Goal: Task Accomplishment & Management: Manage account settings

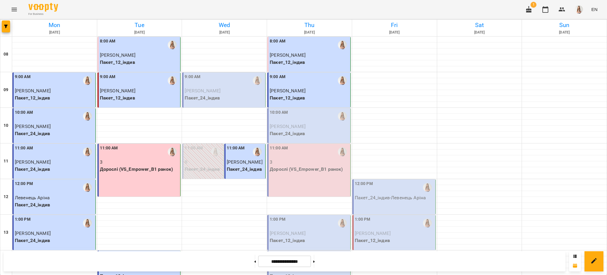
scroll to position [79, 0]
click at [288, 130] on p "Пакет_24_індив" at bounding box center [309, 133] width 79 height 7
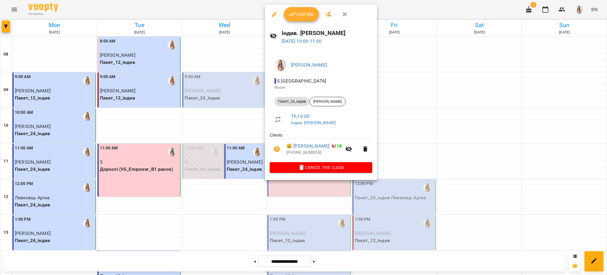
click at [302, 12] on span "Confirm" at bounding box center [301, 14] width 25 height 7
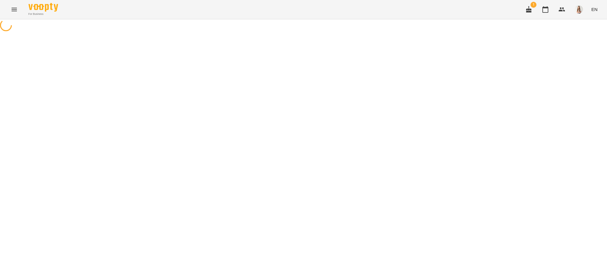
click at [303, 16] on div "For Business 1 EN" at bounding box center [303, 9] width 607 height 19
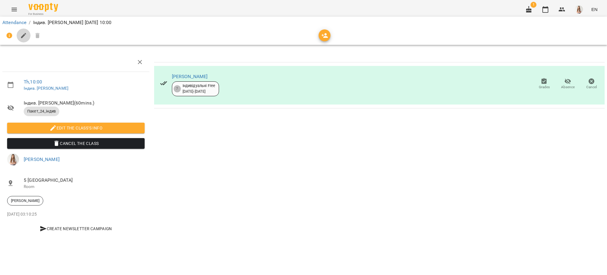
click at [21, 31] on button "button" at bounding box center [24, 35] width 14 height 14
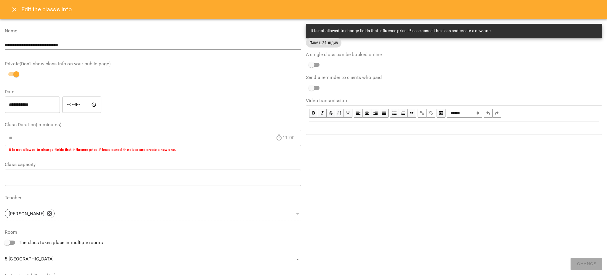
click at [311, 128] on div "Edit text" at bounding box center [454, 127] width 290 height 7
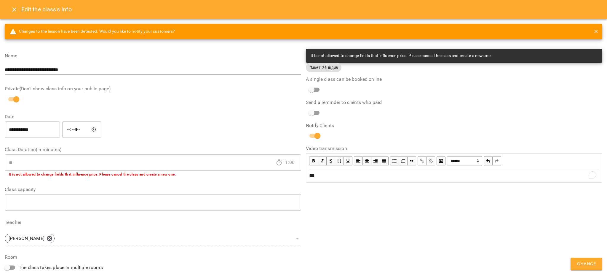
click at [585, 268] on button "Change" at bounding box center [587, 263] width 32 height 12
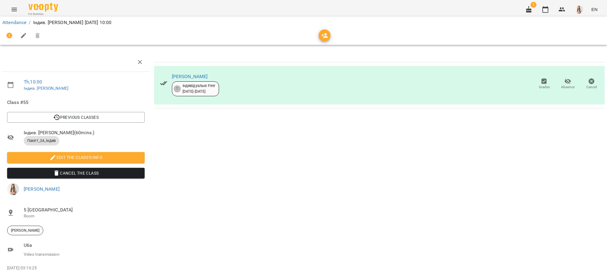
click at [13, 9] on icon "Menu" at bounding box center [14, 10] width 5 height 4
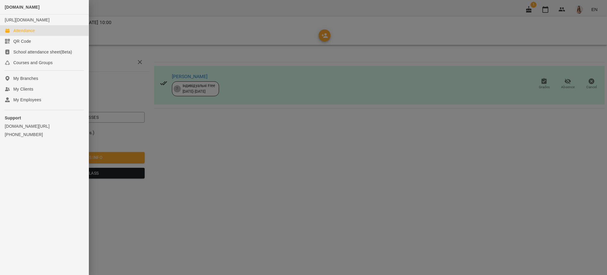
click at [25, 34] on div "Attendance" at bounding box center [24, 31] width 22 height 6
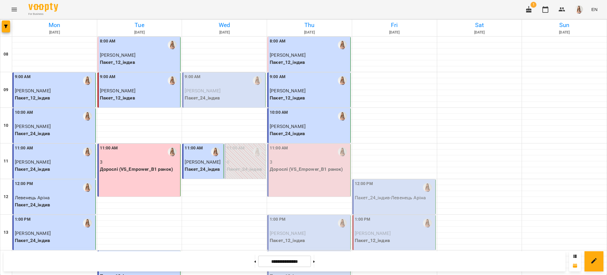
click at [295, 175] on div "11:00 AM 3 Дорослі (VS_Empower_B1 ранок)" at bounding box center [308, 169] width 83 height 53
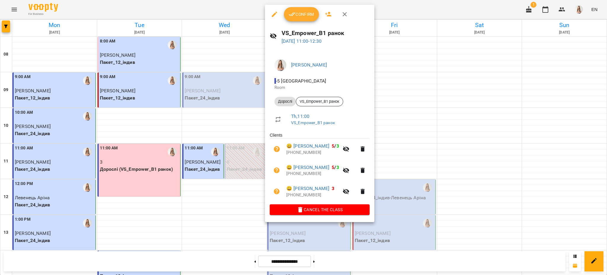
click at [299, 12] on span "Confirm" at bounding box center [301, 14] width 25 height 7
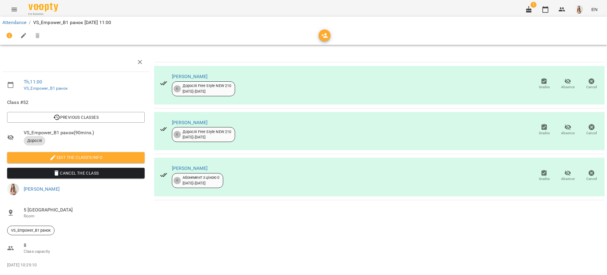
click at [23, 36] on icon "button" at bounding box center [23, 35] width 5 height 5
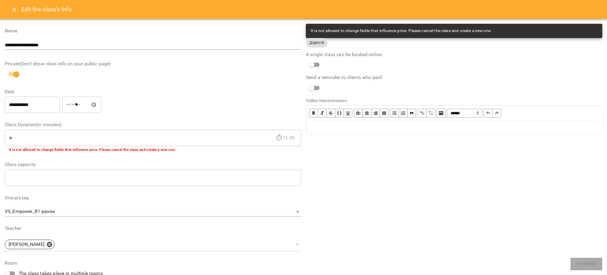
click at [316, 128] on div "Edit text" at bounding box center [454, 127] width 290 height 7
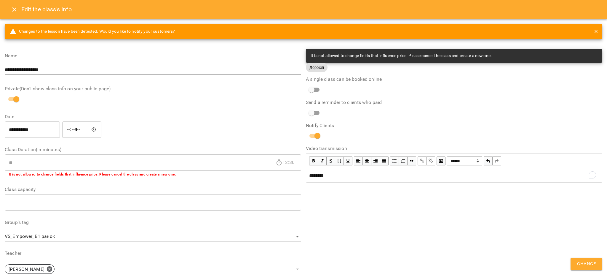
click at [585, 264] on span "Change" at bounding box center [586, 264] width 19 height 8
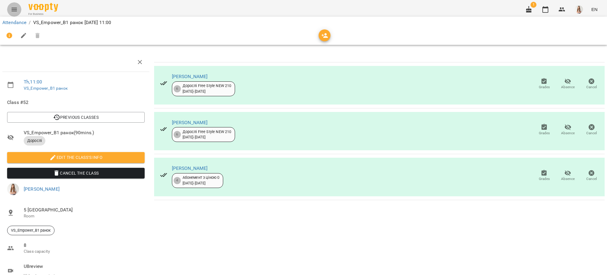
click at [19, 9] on button "Menu" at bounding box center [14, 9] width 14 height 14
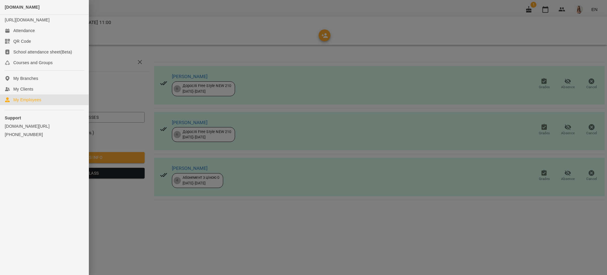
click at [31, 103] on div "My Employees" at bounding box center [27, 100] width 28 height 6
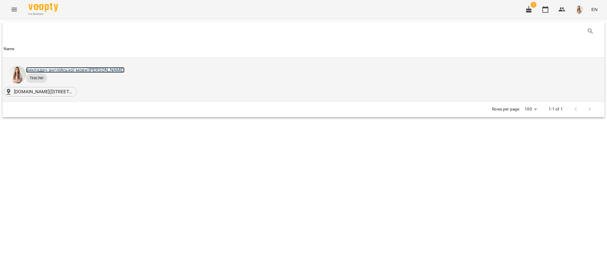
click at [64, 71] on link "викладач англійської мови: [PERSON_NAME]" at bounding box center [75, 70] width 98 height 6
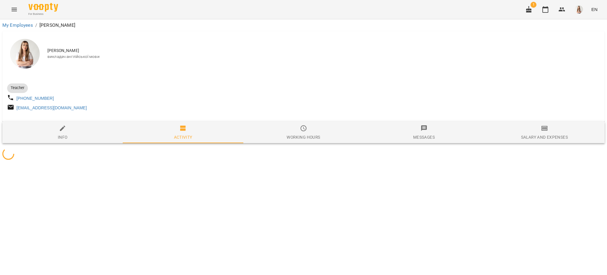
click at [548, 143] on button "Salary and Expenses" at bounding box center [544, 132] width 120 height 21
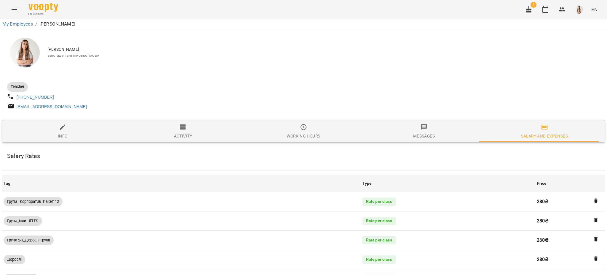
scroll to position [395, 0]
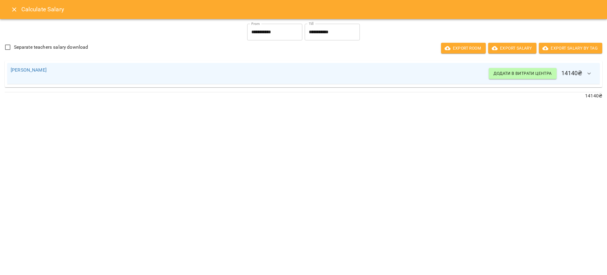
click at [12, 8] on icon "Close" at bounding box center [14, 9] width 7 height 7
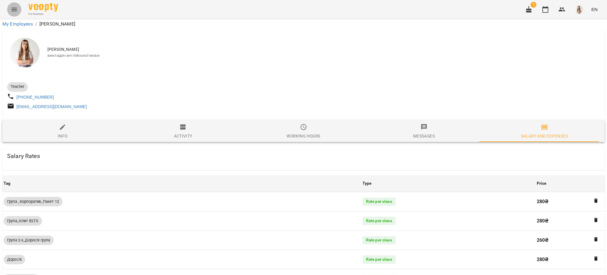
click at [12, 8] on icon "Menu" at bounding box center [14, 9] width 7 height 7
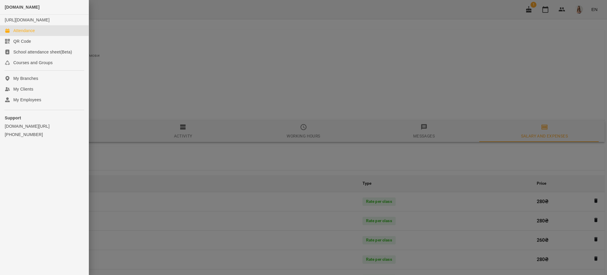
click at [17, 34] on div "Attendance" at bounding box center [24, 31] width 22 height 6
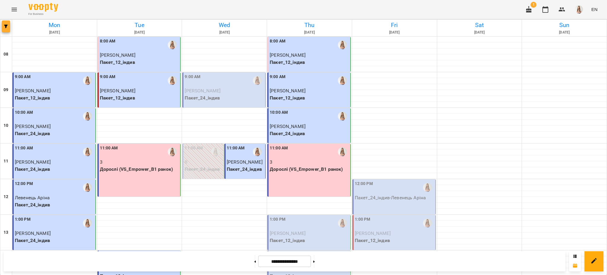
click at [6, 27] on icon "button" at bounding box center [6, 27] width 4 height 4
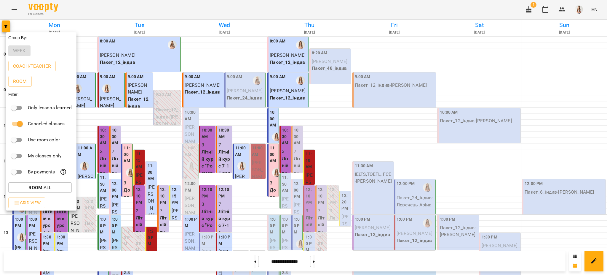
click at [391, 26] on div at bounding box center [303, 137] width 607 height 275
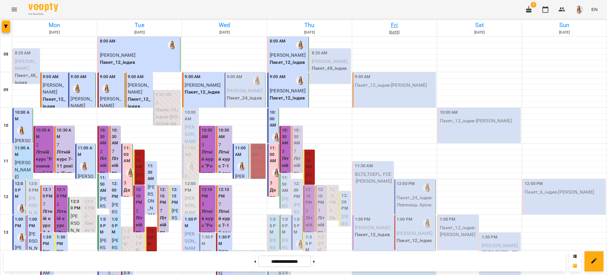
click at [391, 26] on h6 "Fri" at bounding box center [394, 24] width 83 height 9
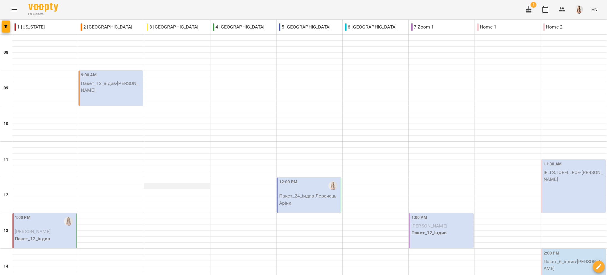
scroll to position [79, 0]
click at [298, 192] on p "Пакет_24_індив - [PERSON_NAME]" at bounding box center [309, 199] width 60 height 14
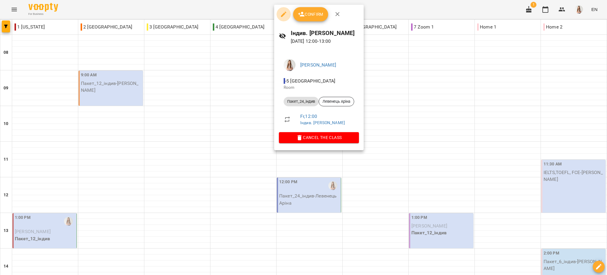
click at [283, 12] on icon "button" at bounding box center [283, 14] width 7 height 7
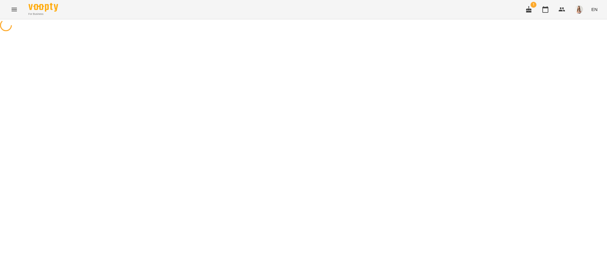
select select "**********"
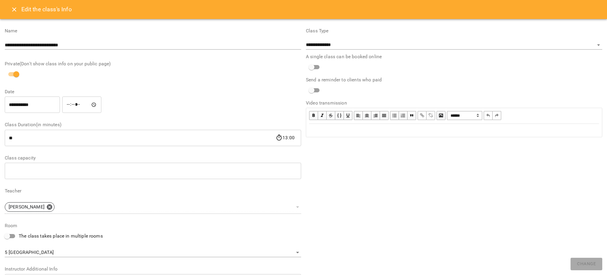
scroll to position [82, 0]
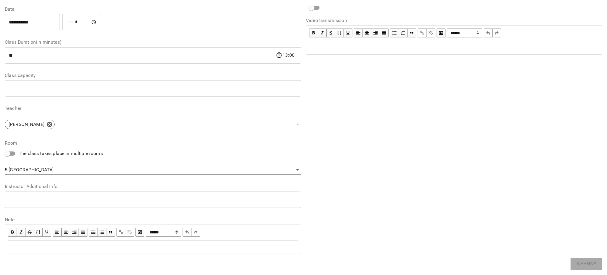
click at [154, 174] on div "**********" at bounding box center [153, 99] width 296 height 317
click at [151, 170] on body "**********" at bounding box center [303, 135] width 607 height 270
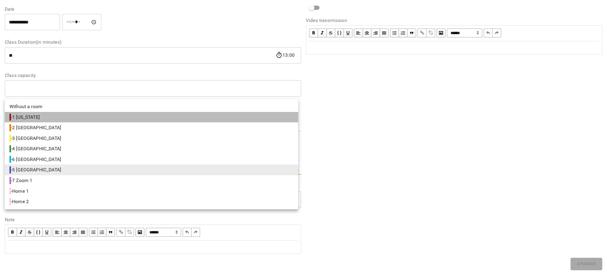
click at [94, 119] on li "- 1 [US_STATE]" at bounding box center [152, 117] width 294 height 11
type input "**********"
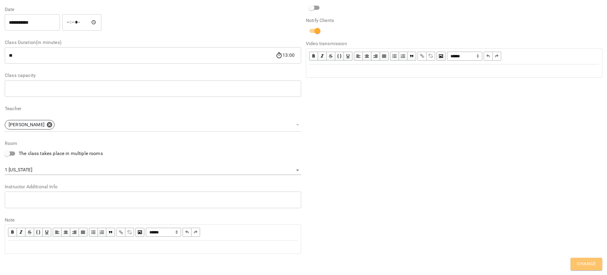
click at [583, 266] on span "Change" at bounding box center [586, 264] width 19 height 8
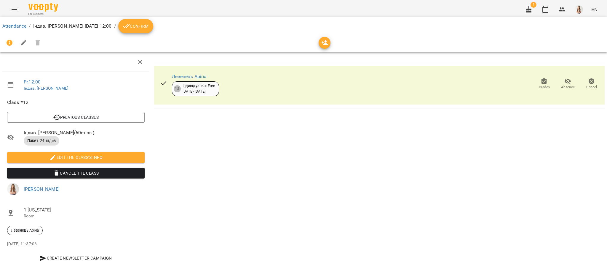
click at [5, 8] on div "For Business 1 EN" at bounding box center [303, 9] width 607 height 19
click at [11, 9] on icon "Menu" at bounding box center [14, 9] width 7 height 7
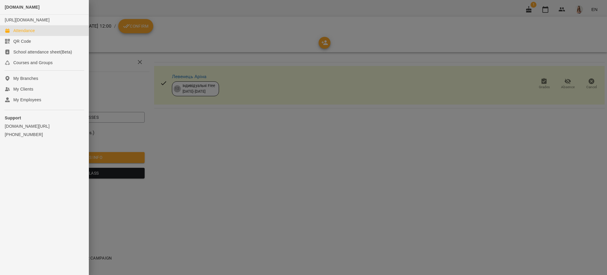
click at [18, 36] on link "Attendance" at bounding box center [44, 30] width 89 height 11
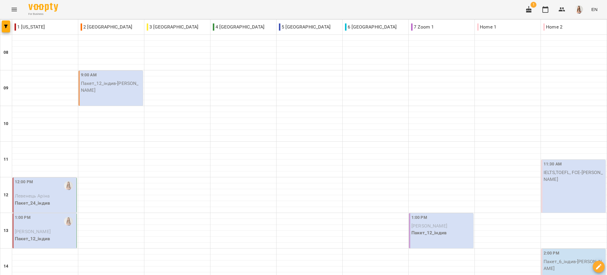
scroll to position [237, 0]
click at [6, 29] on button "button" at bounding box center [6, 26] width 8 height 12
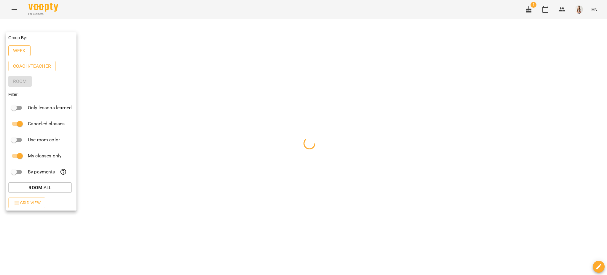
click at [19, 49] on p "Week" at bounding box center [19, 50] width 13 height 7
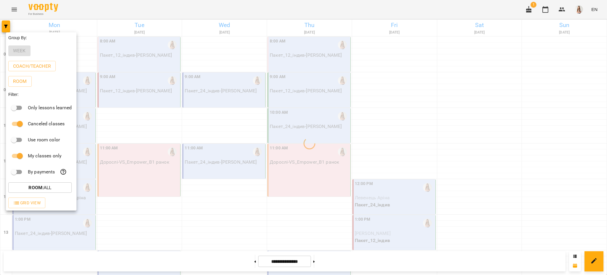
click at [82, 9] on div at bounding box center [303, 137] width 607 height 275
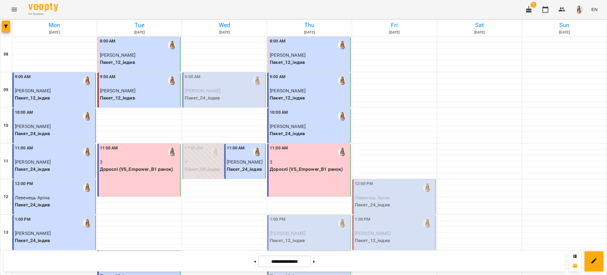
scroll to position [79, 0]
